Goal: Navigation & Orientation: Find specific page/section

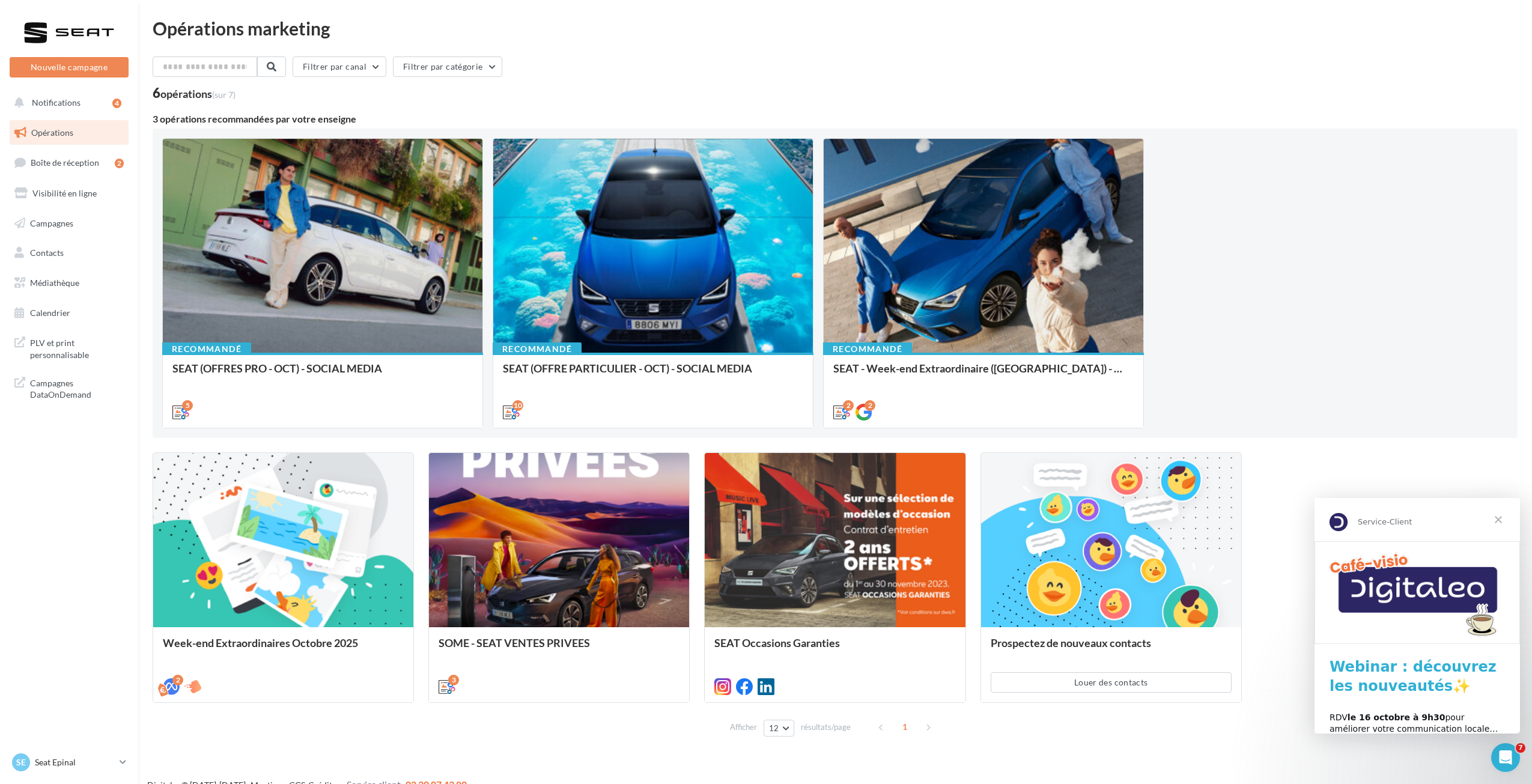
click at [1500, 518] on span "Fermer" at bounding box center [1498, 519] width 43 height 43
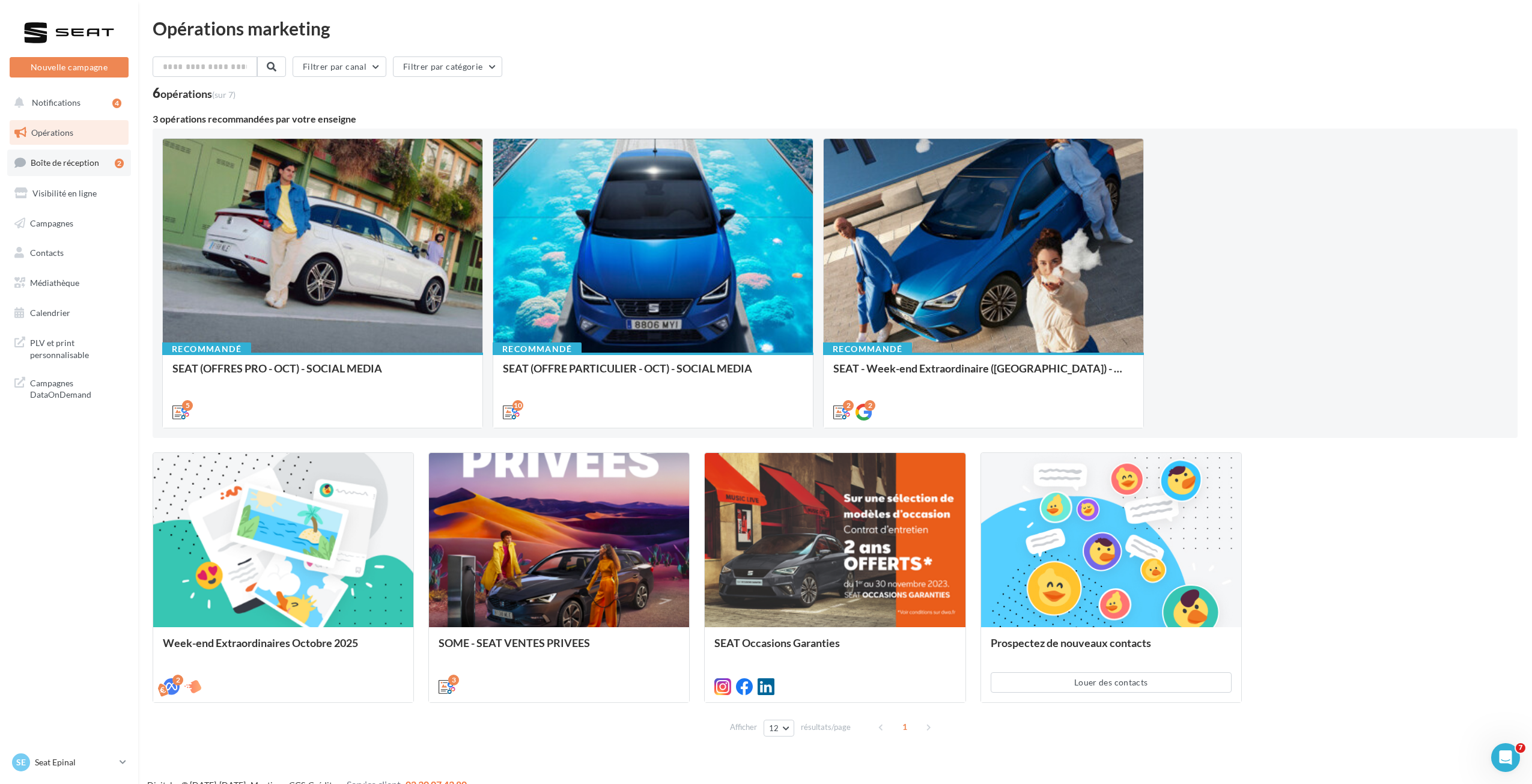
click at [82, 164] on span "Boîte de réception" at bounding box center [64, 162] width 69 height 10
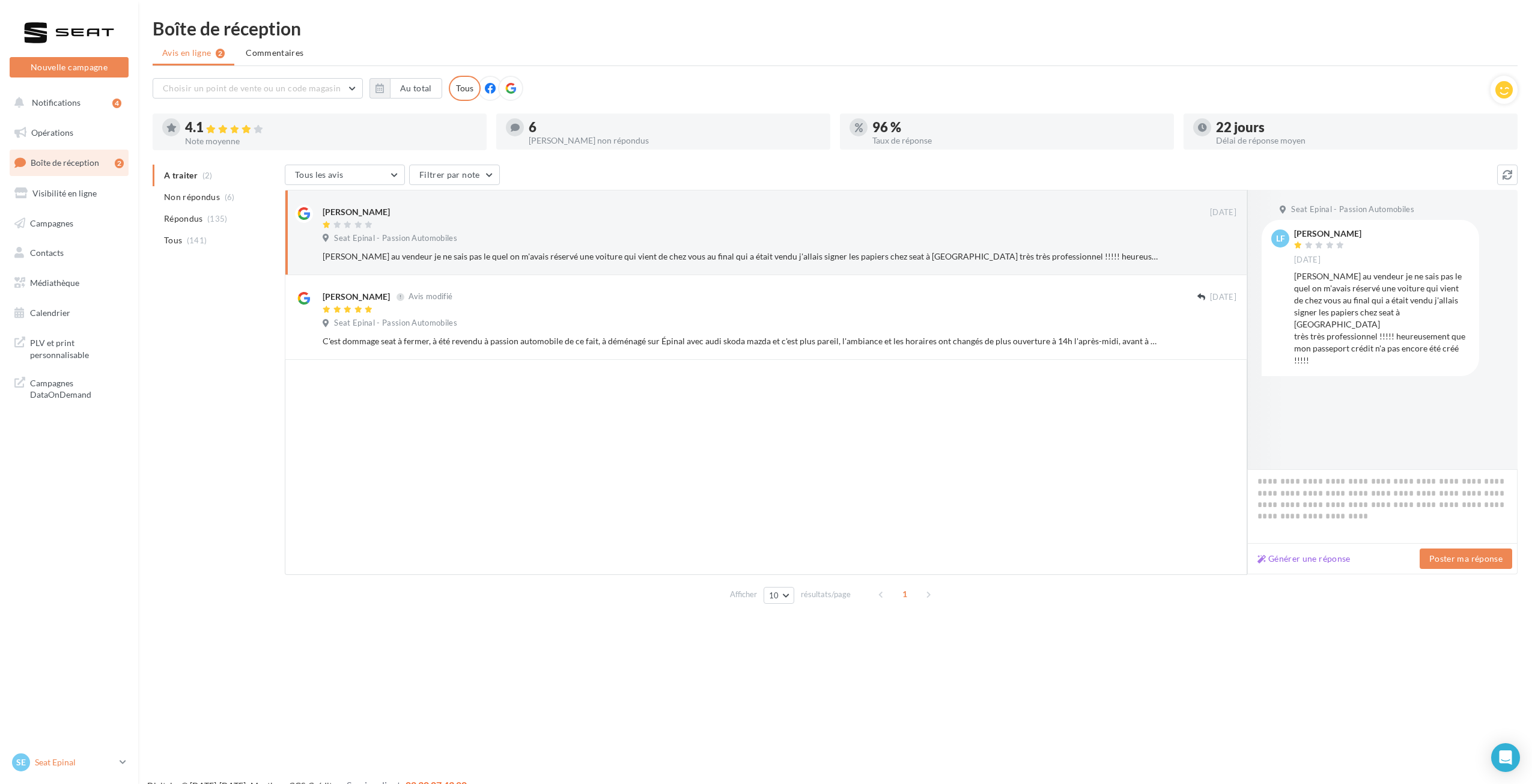
drag, startPoint x: 51, startPoint y: 777, endPoint x: 52, endPoint y: 770, distance: 7.1
click at [52, 775] on div "SE Seat Epinal SEAT-EPINAL" at bounding box center [69, 767] width 138 height 33
click at [57, 759] on p "Seat Epinal" at bounding box center [74, 762] width 80 height 12
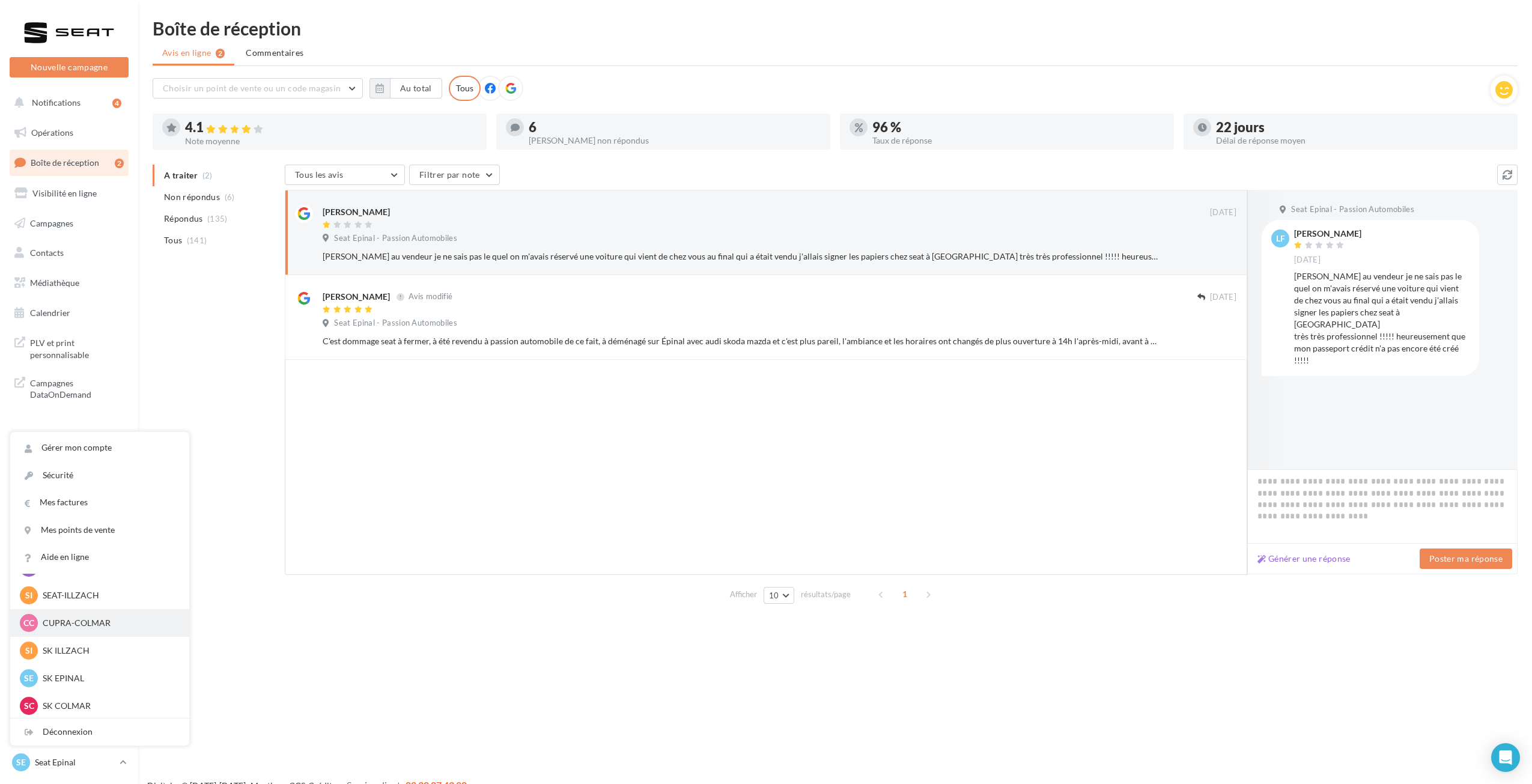
scroll to position [60, 0]
click at [83, 666] on p "SK ILLZACH" at bounding box center [108, 671] width 132 height 12
